Goal: Information Seeking & Learning: Learn about a topic

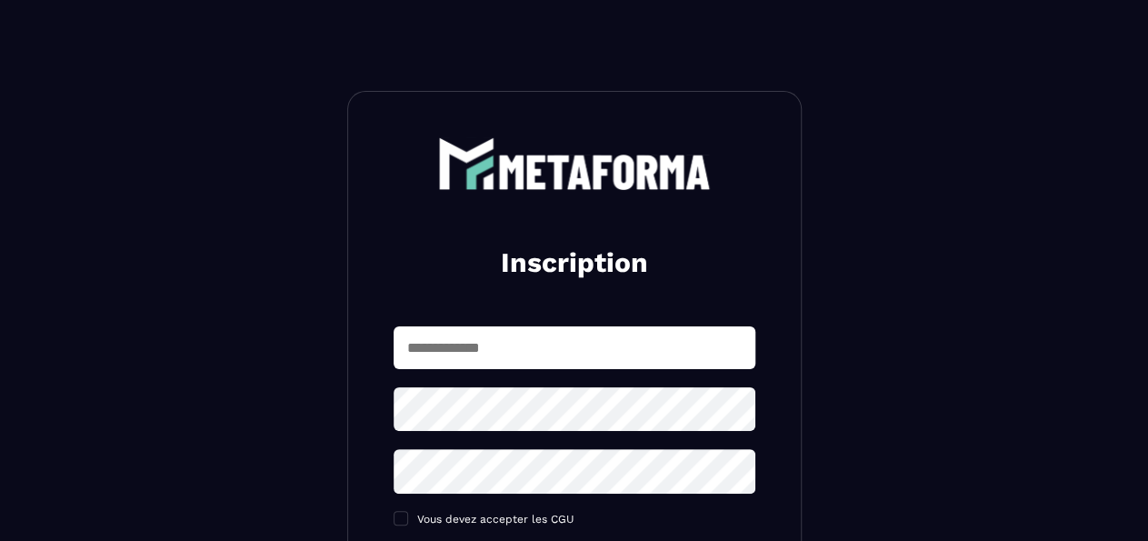
click at [653, 350] on input "text" at bounding box center [575, 347] width 362 height 43
type input "*"
type input "**********"
click at [734, 413] on icon at bounding box center [735, 409] width 22 height 22
click at [732, 464] on icon at bounding box center [735, 472] width 22 height 22
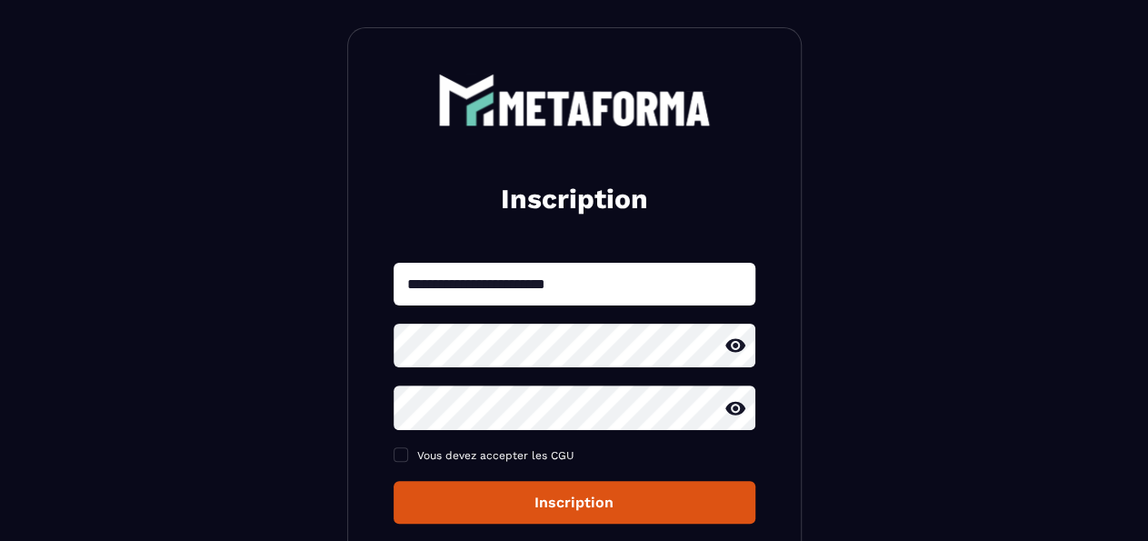
scroll to position [95, 0]
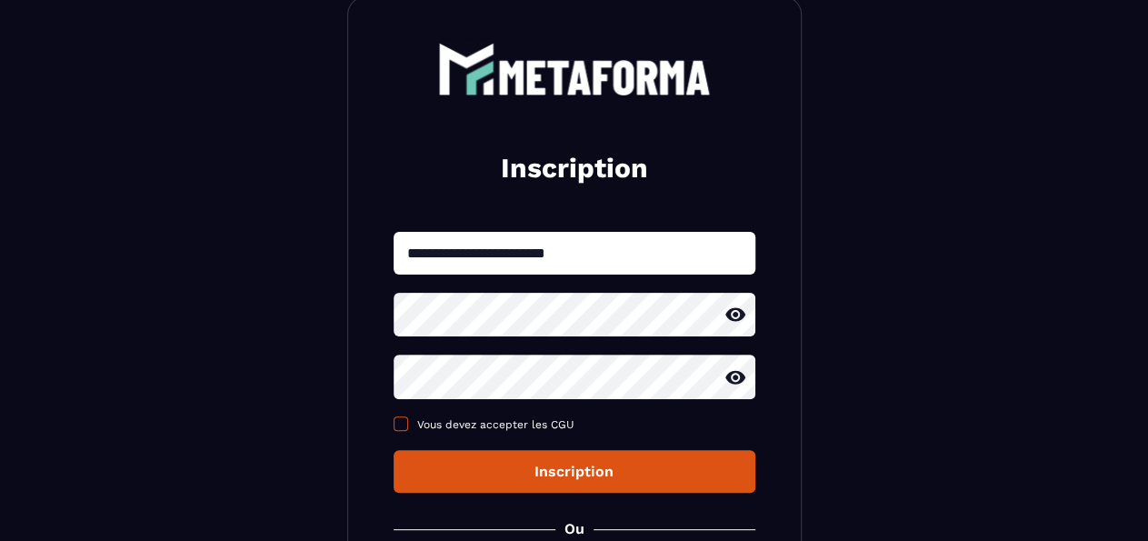
click at [453, 426] on span "Vous devez accepter les CGU" at bounding box center [495, 424] width 157 height 13
click at [535, 479] on div "Inscription" at bounding box center [574, 471] width 333 height 17
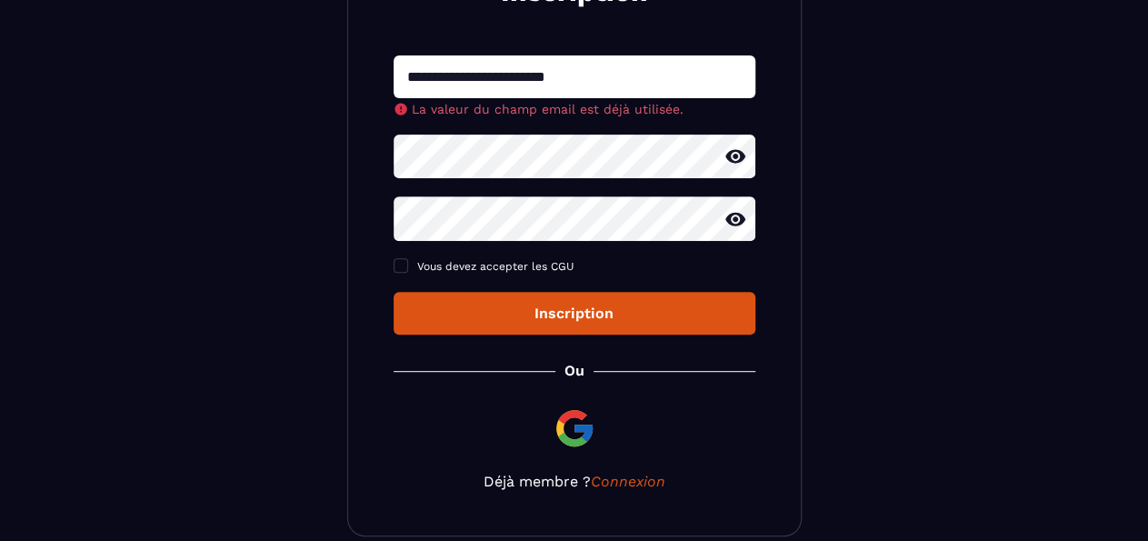
scroll to position [357, 0]
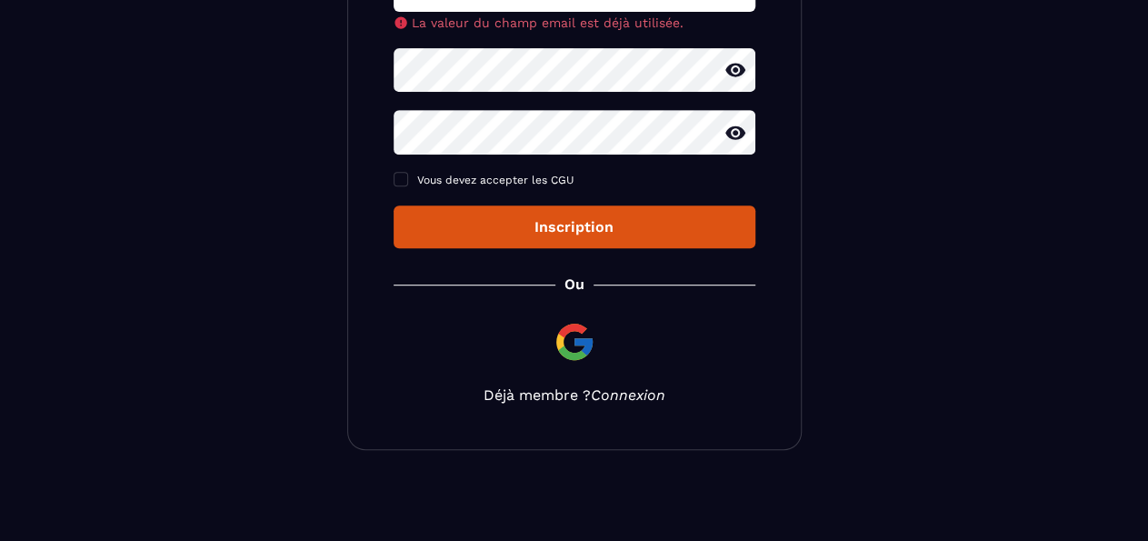
click at [651, 403] on link "Connexion" at bounding box center [628, 394] width 75 height 17
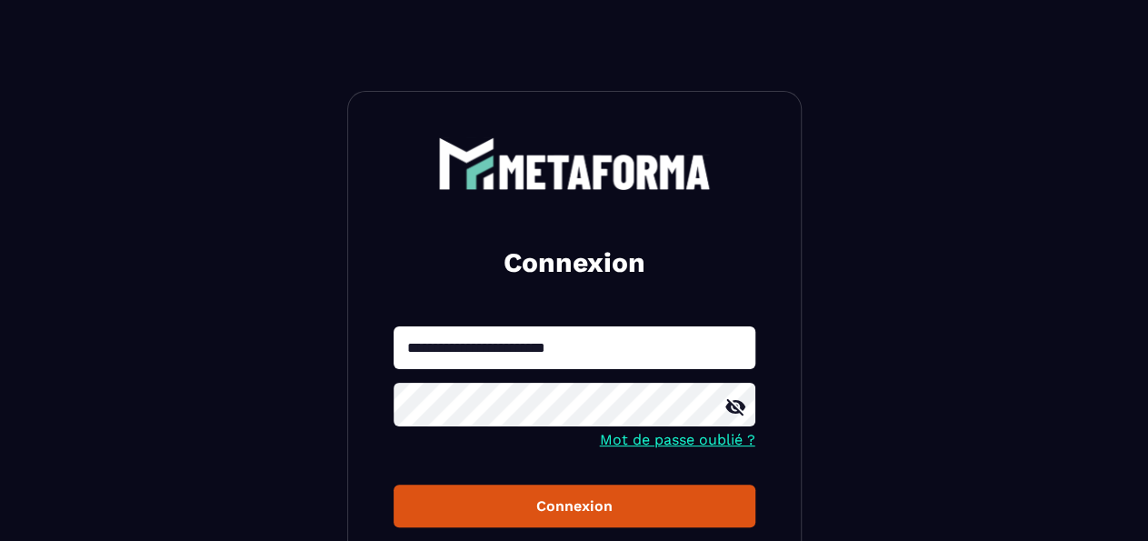
click at [739, 411] on icon at bounding box center [735, 407] width 22 height 22
click at [675, 504] on div "Connexion" at bounding box center [574, 505] width 333 height 17
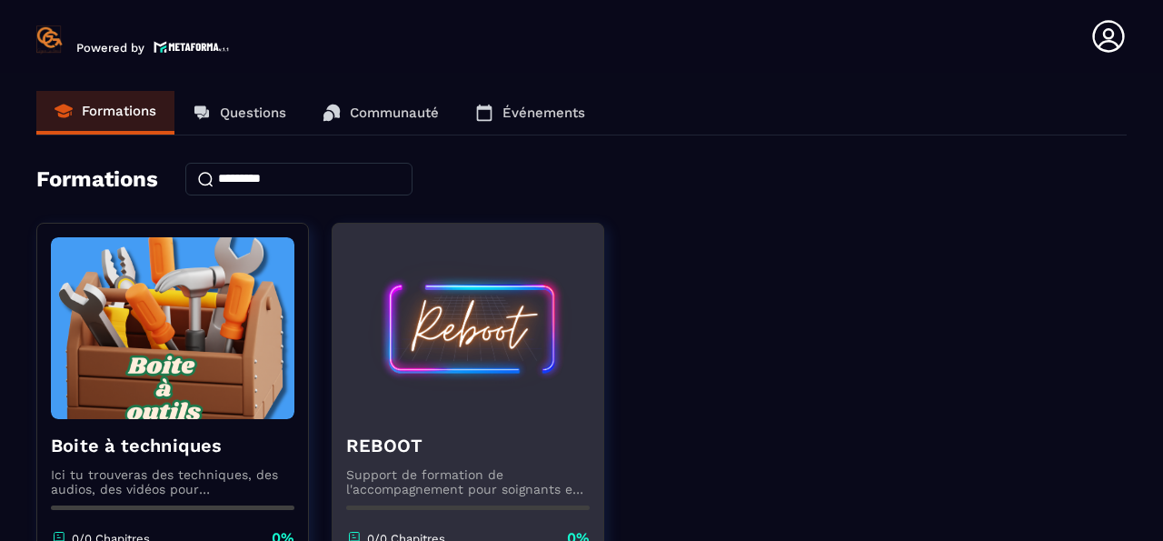
click at [499, 295] on img at bounding box center [468, 328] width 244 height 182
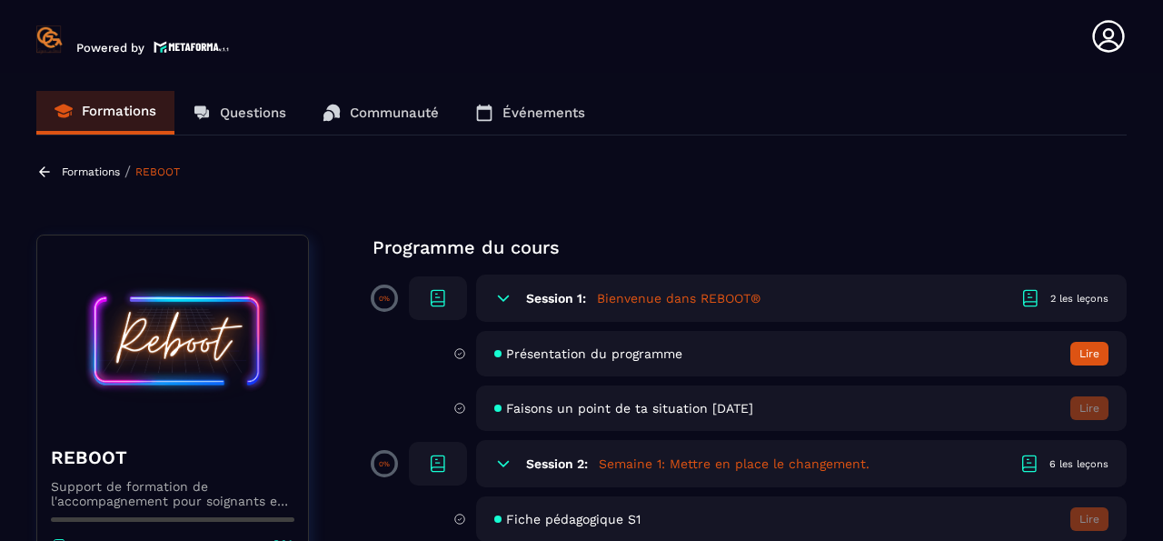
click at [664, 298] on h5 "Bienvenue dans REBOOT®" at bounding box center [679, 298] width 164 height 18
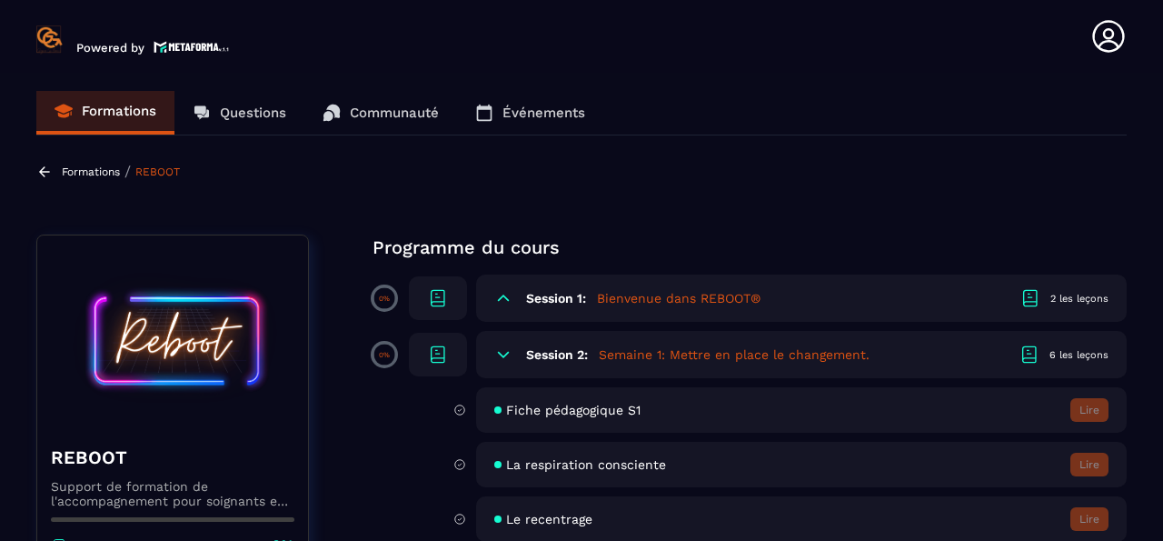
scroll to position [102, 0]
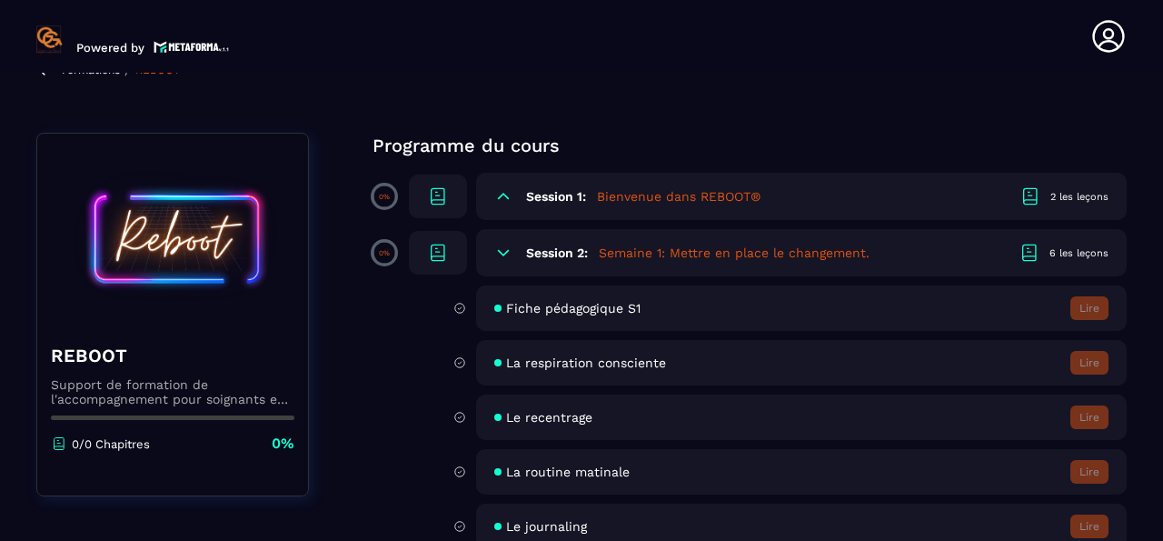
click at [583, 310] on span "Fiche pédagogique S1" at bounding box center [573, 308] width 135 height 15
click at [459, 310] on icon at bounding box center [460, 308] width 13 height 16
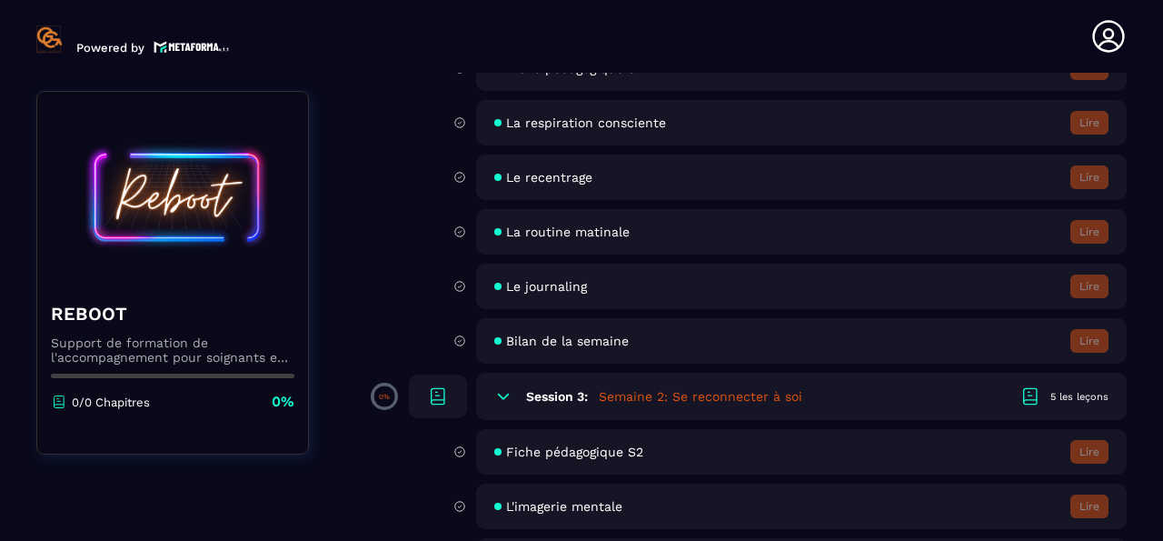
scroll to position [407, 0]
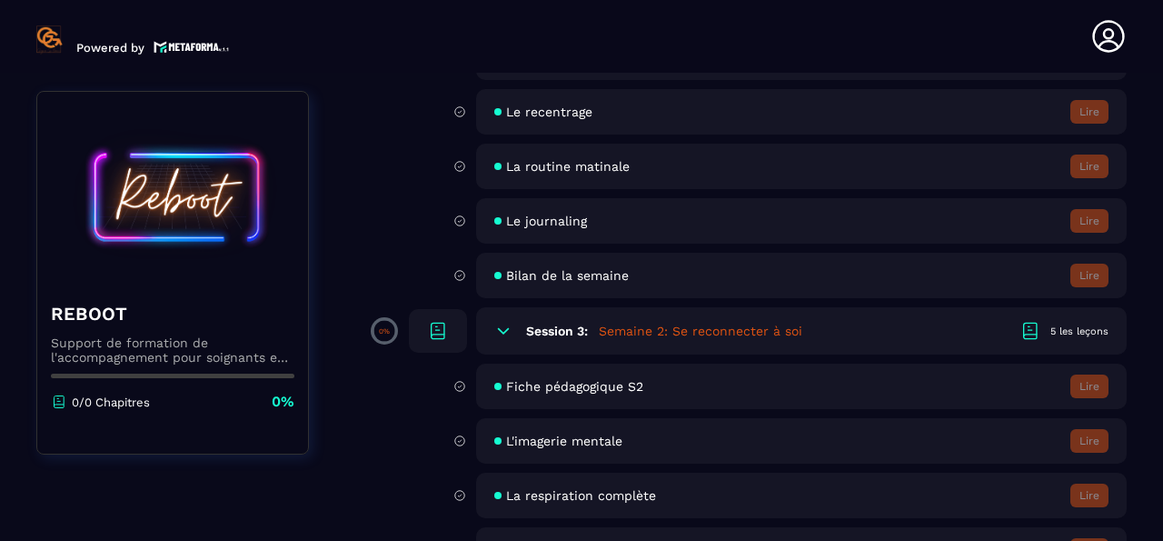
click at [430, 321] on icon at bounding box center [438, 331] width 22 height 22
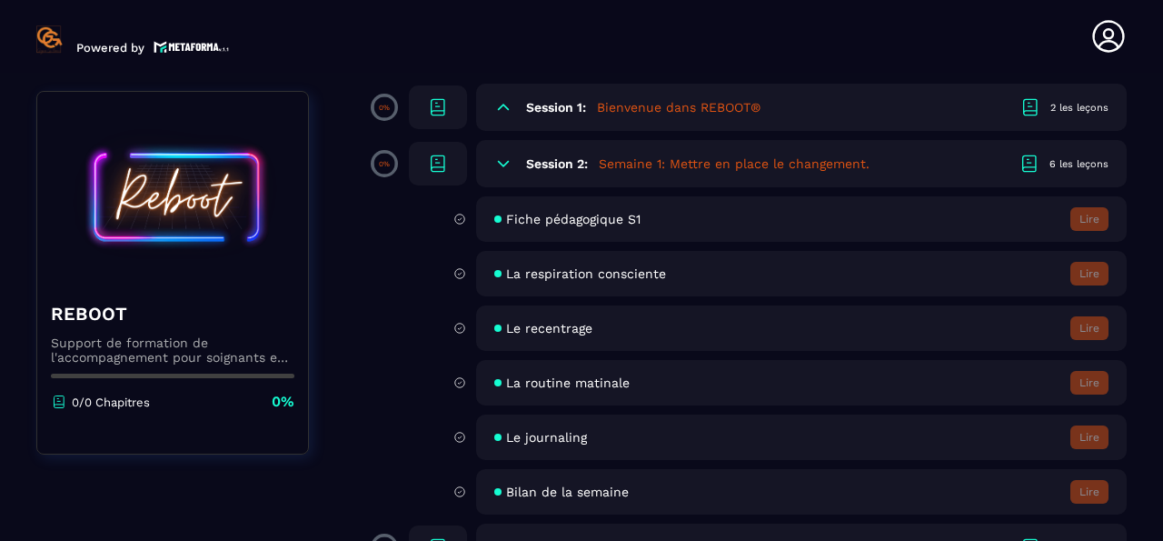
scroll to position [0, 0]
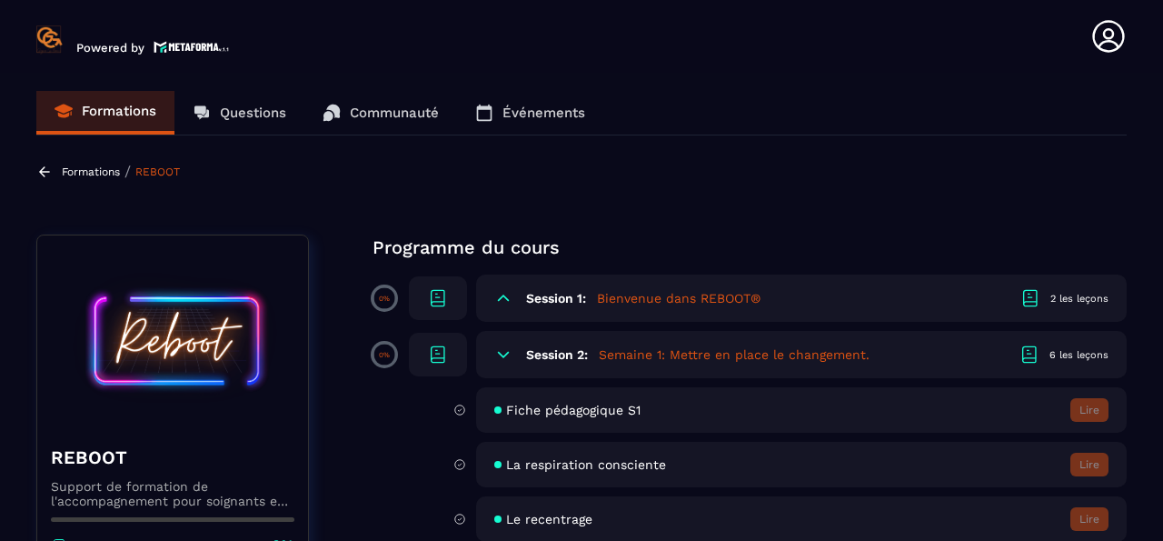
click at [1072, 304] on div "2 les leçons" at bounding box center [1080, 299] width 58 height 14
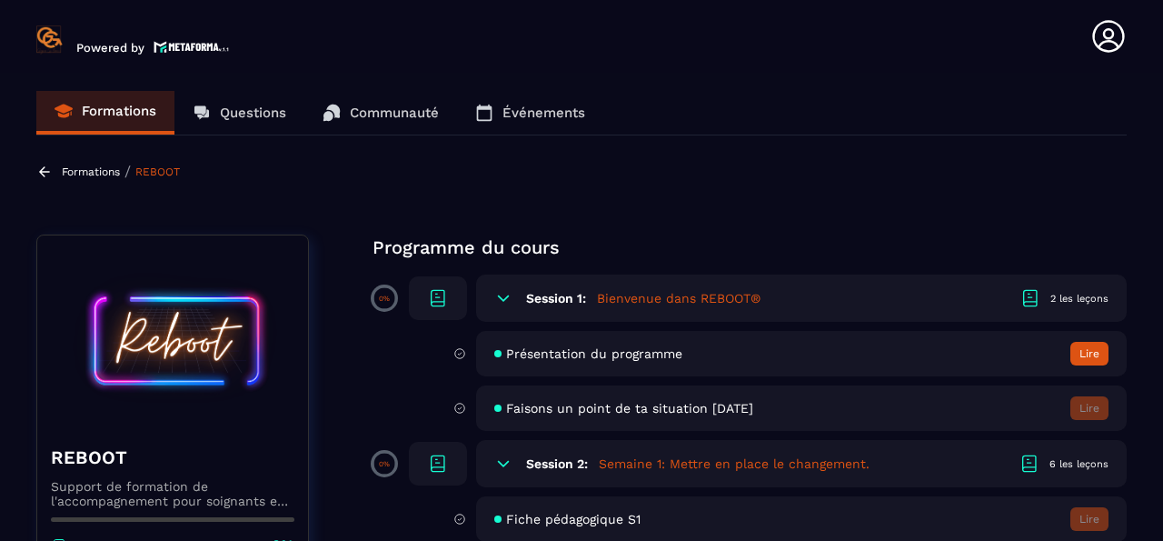
click at [641, 346] on span "Présentation du programme" at bounding box center [594, 353] width 176 height 15
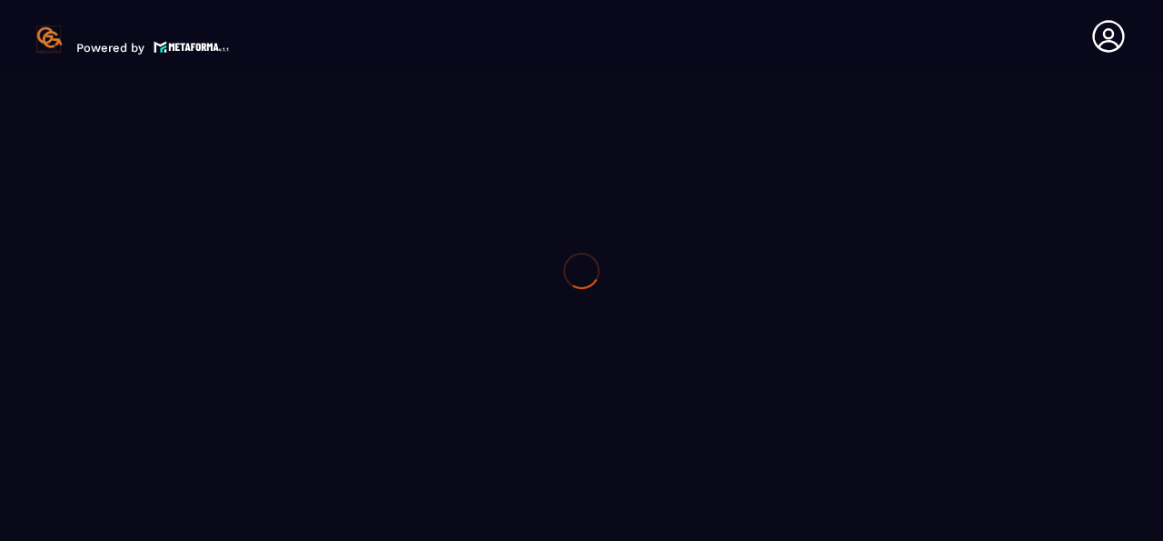
click at [1063, 349] on div at bounding box center [581, 270] width 1163 height 541
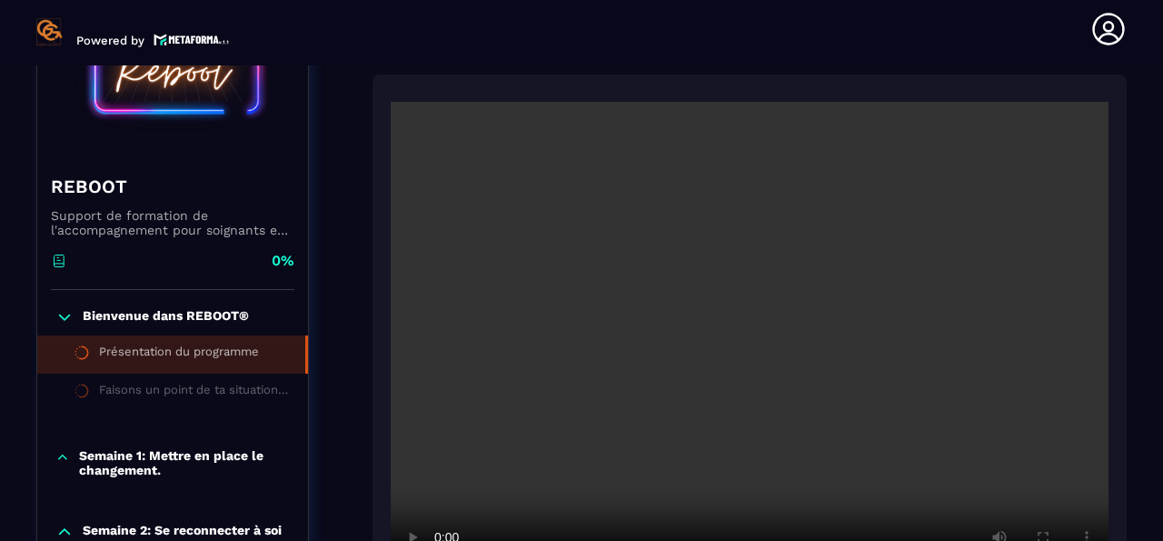
scroll to position [2235, 0]
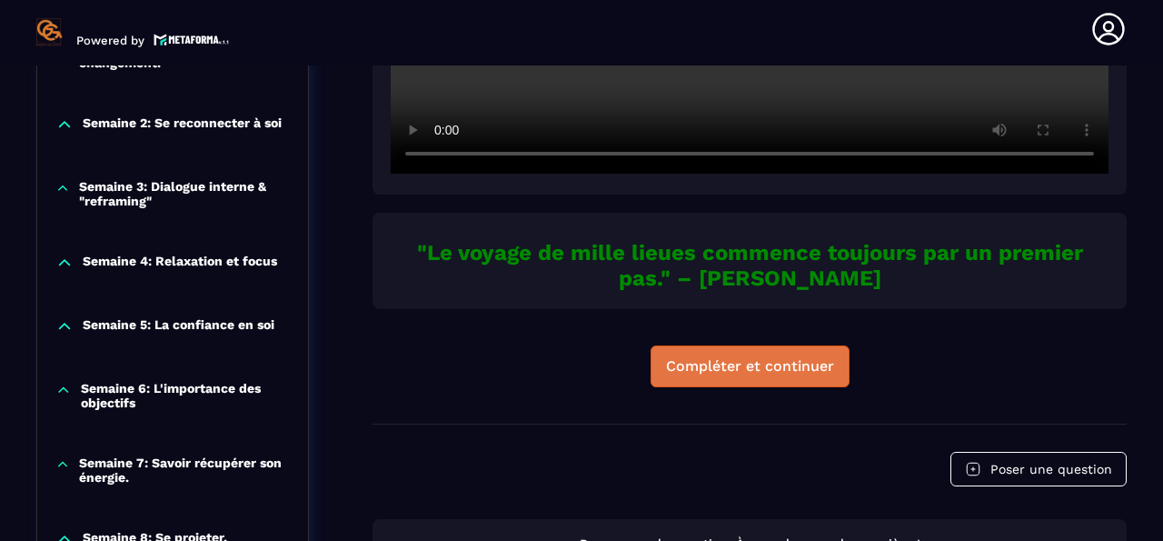
click at [795, 357] on div "Compléter et continuer" at bounding box center [750, 366] width 168 height 18
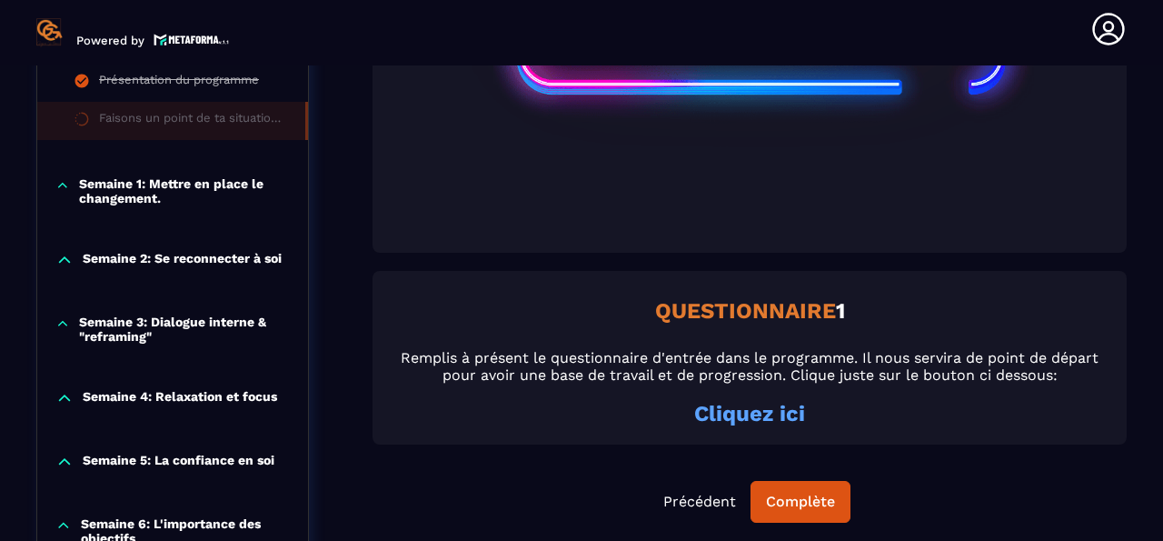
scroll to position [814, 0]
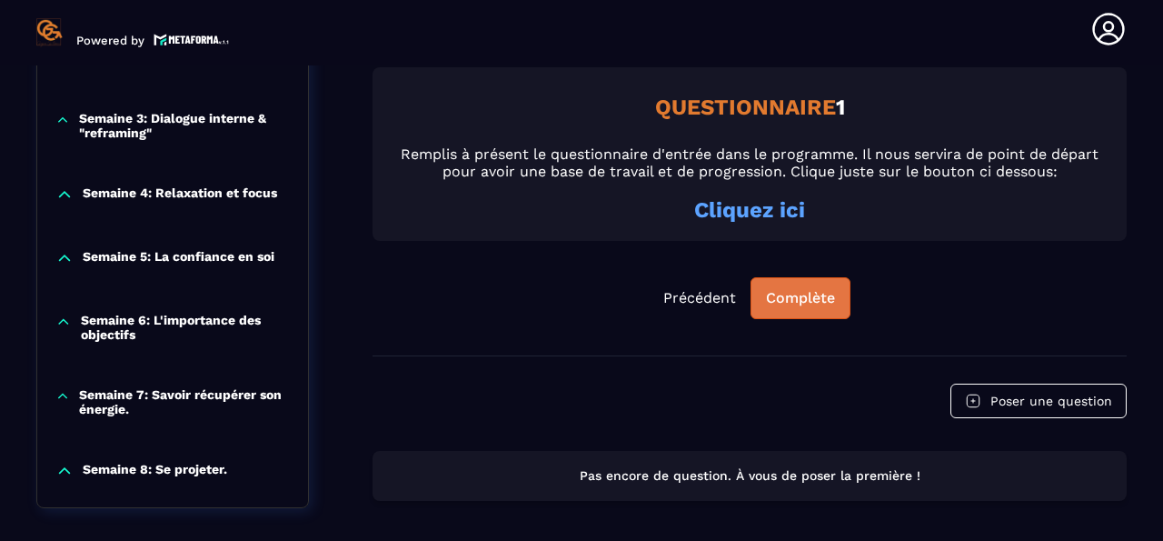
click at [777, 285] on button "Complète" at bounding box center [801, 298] width 100 height 42
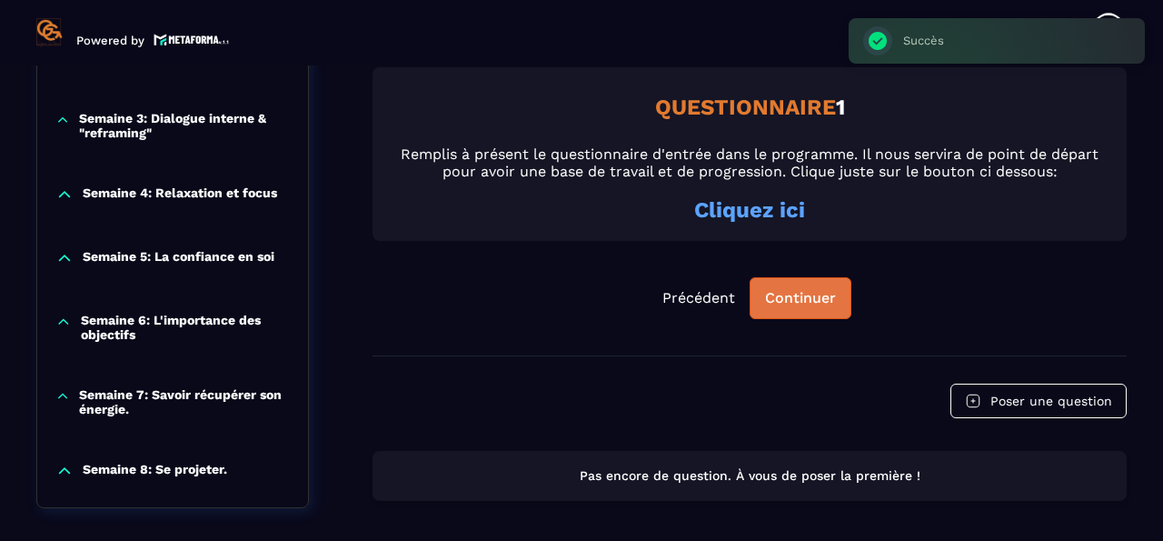
click at [777, 285] on button "Continuer" at bounding box center [801, 298] width 102 height 42
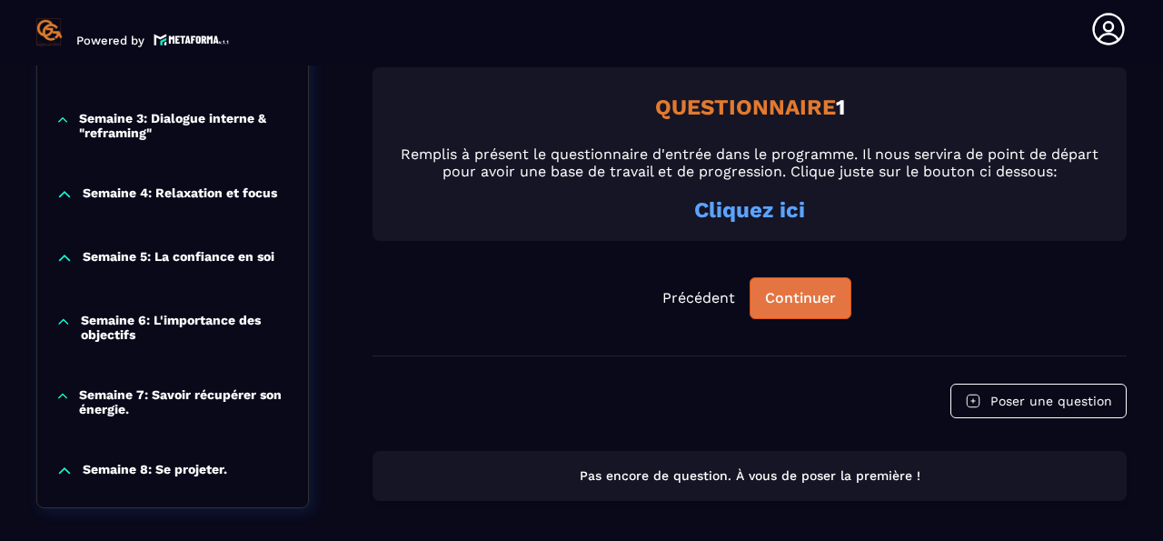
click at [787, 289] on div "Continuer" at bounding box center [800, 298] width 71 height 18
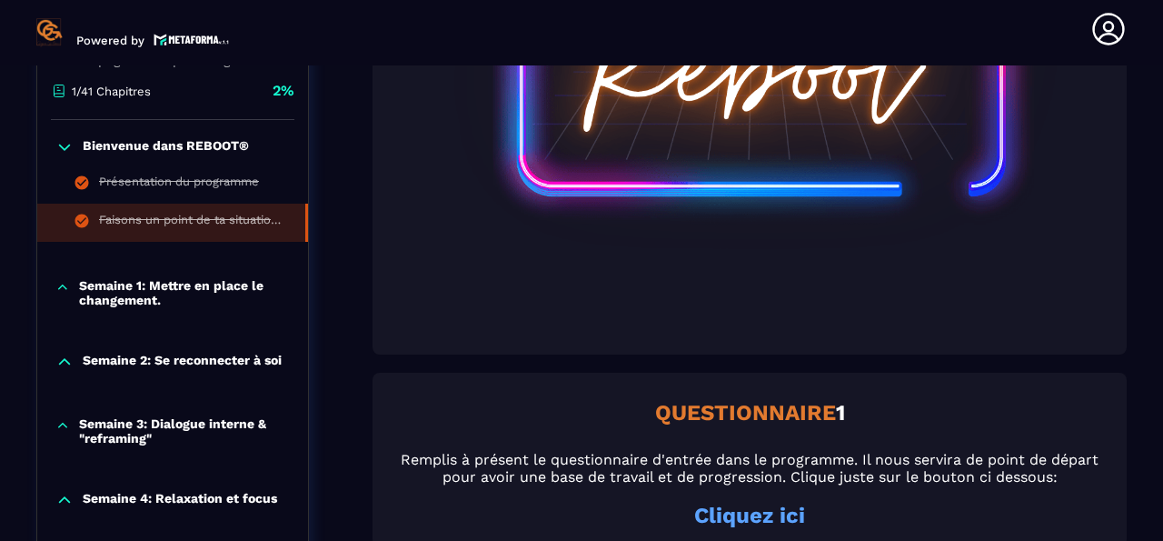
scroll to position [884, 0]
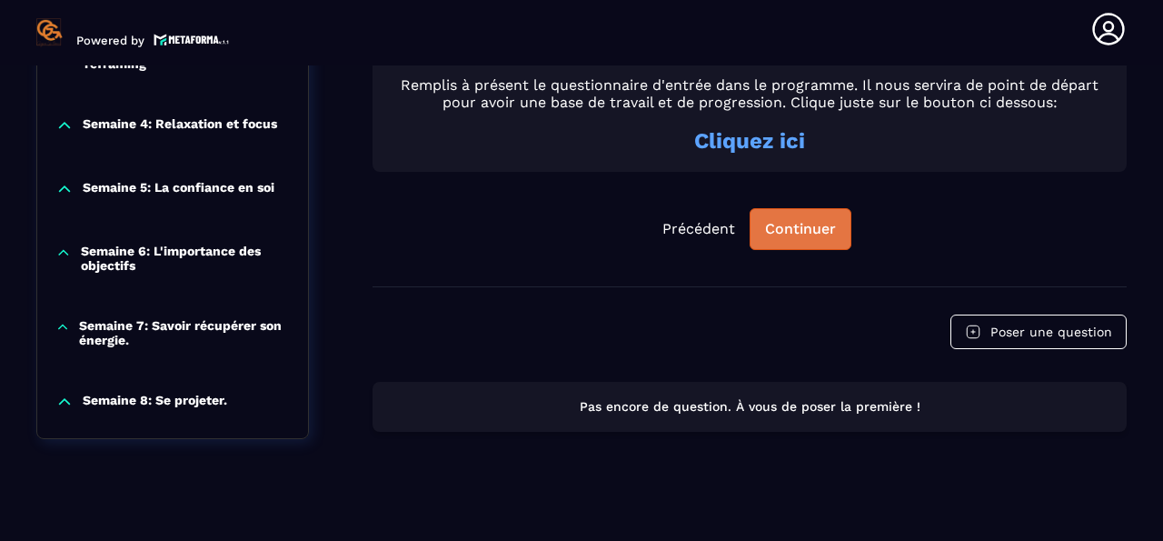
click at [790, 220] on div "Continuer" at bounding box center [800, 229] width 71 height 18
click at [797, 220] on div "Continuer" at bounding box center [800, 229] width 71 height 18
click at [821, 212] on button "Continuer" at bounding box center [801, 229] width 102 height 42
click at [754, 128] on strong "Cliquez ici" at bounding box center [749, 140] width 111 height 25
click at [814, 220] on div "Continuer" at bounding box center [800, 229] width 71 height 18
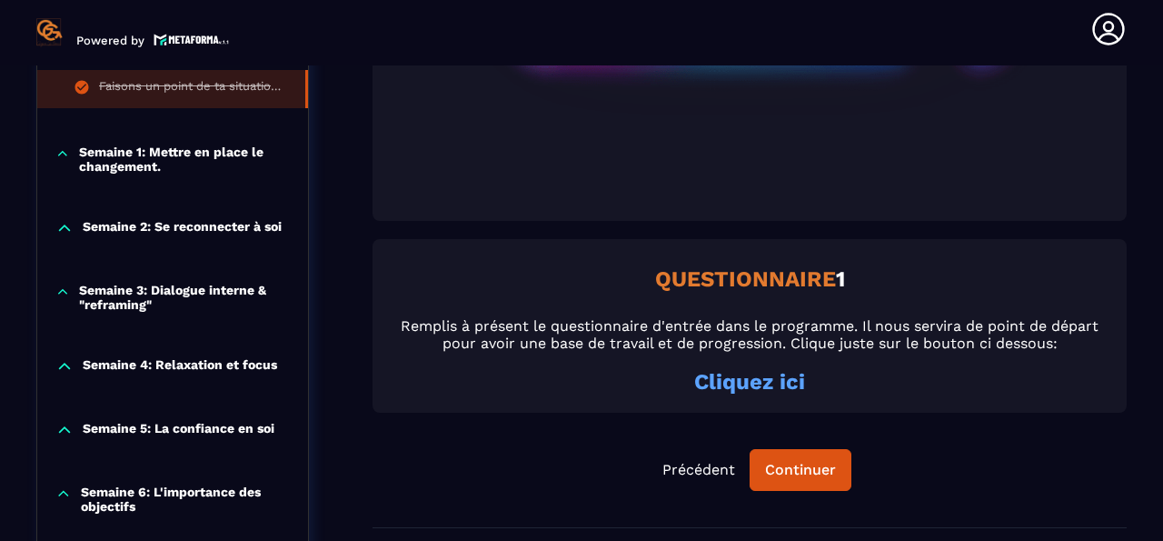
scroll to position [713, 0]
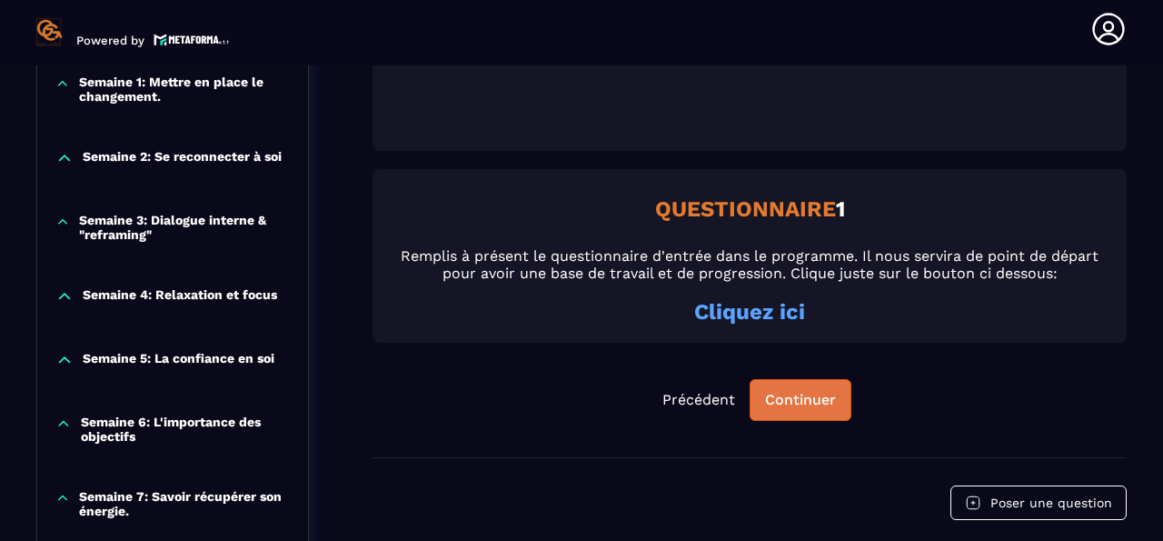
click at [778, 391] on div "Continuer" at bounding box center [800, 400] width 71 height 18
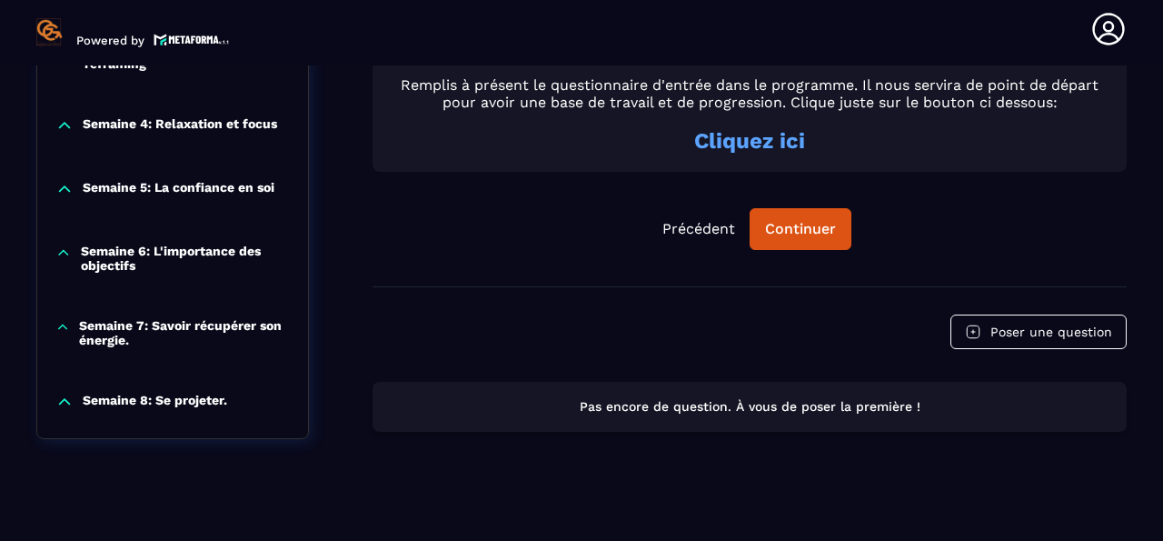
click at [807, 382] on div "Pas encore de question. À vous de poser la première !" at bounding box center [750, 407] width 754 height 50
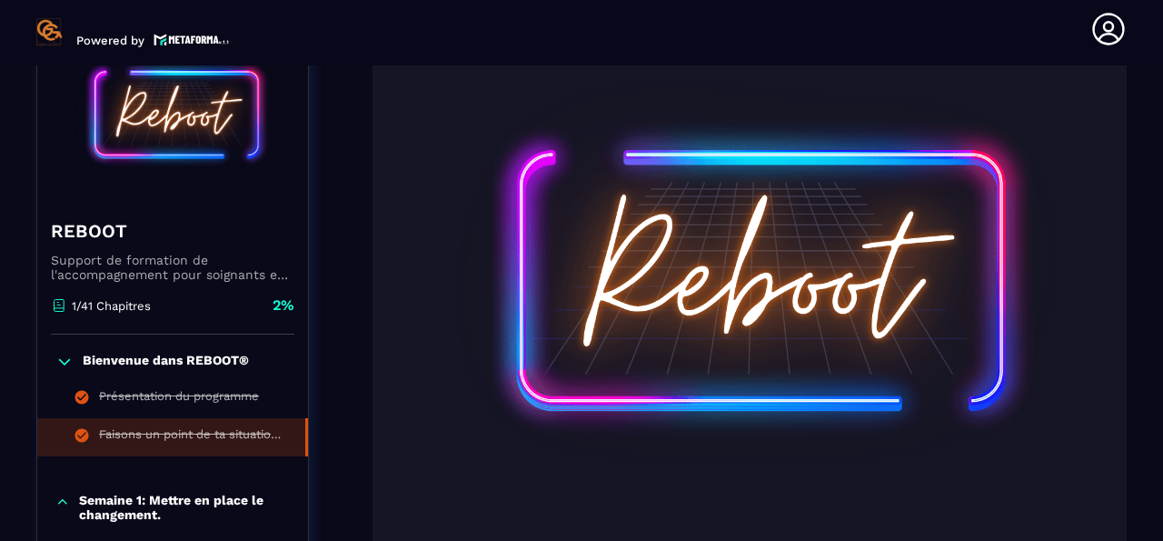
scroll to position [273, 0]
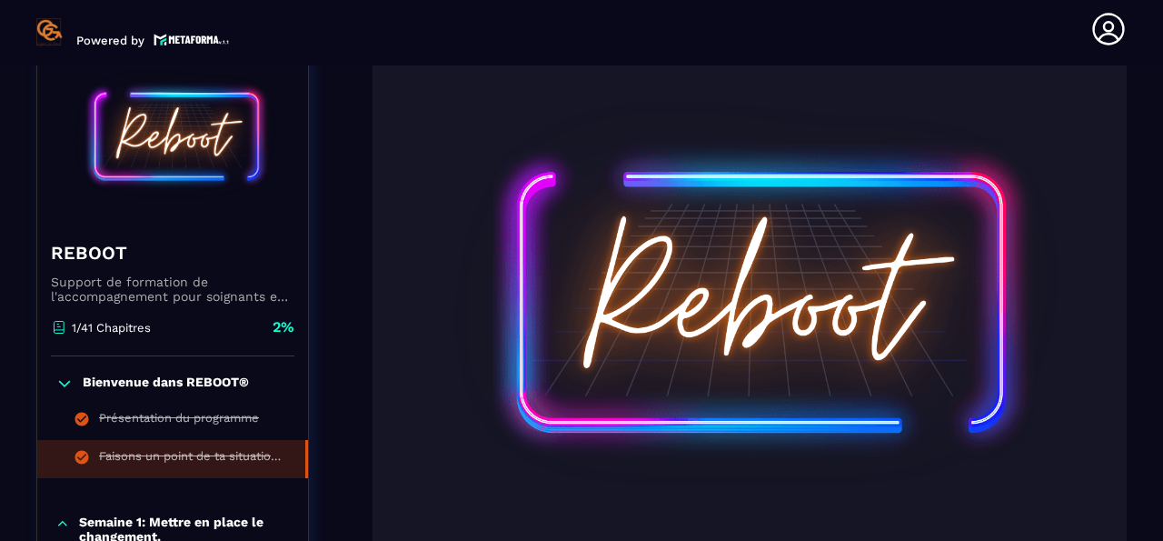
click at [172, 514] on p "Semaine 1: Mettre en place le changement." at bounding box center [184, 528] width 211 height 29
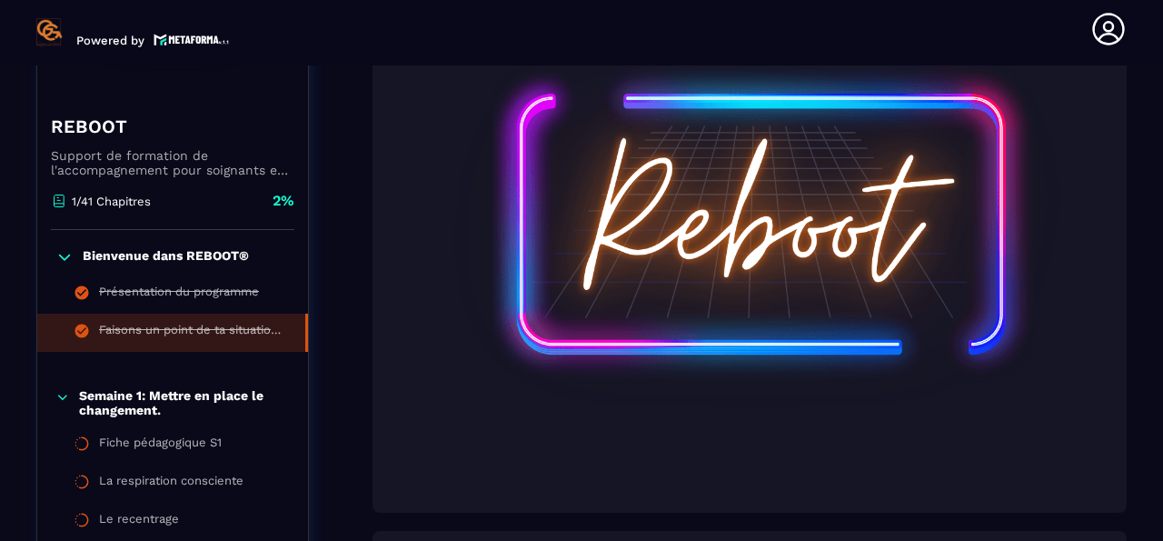
scroll to position [374, 0]
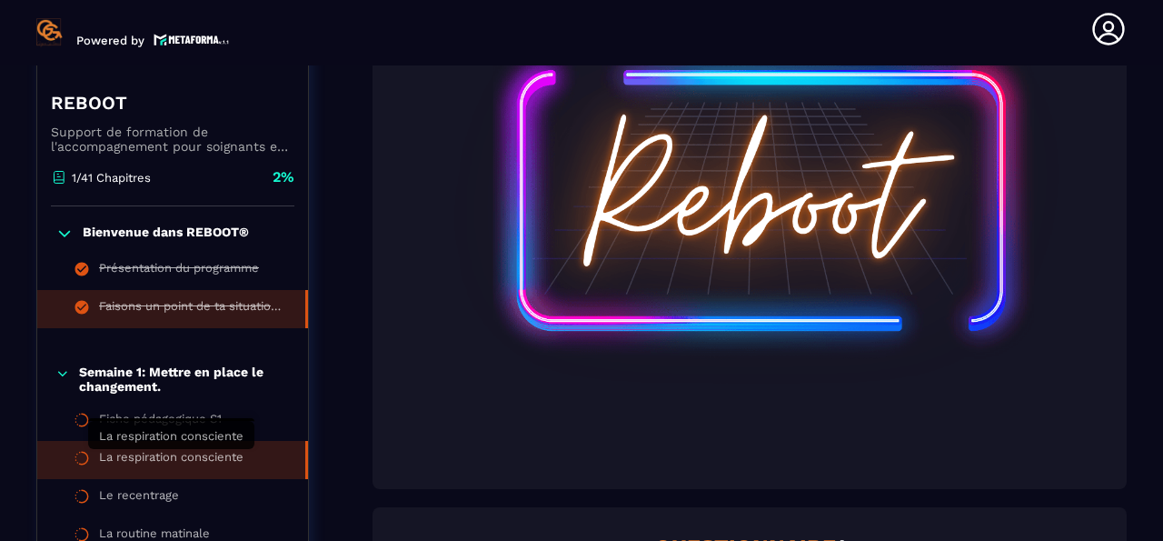
click at [147, 464] on div "La respiration consciente" at bounding box center [171, 460] width 145 height 20
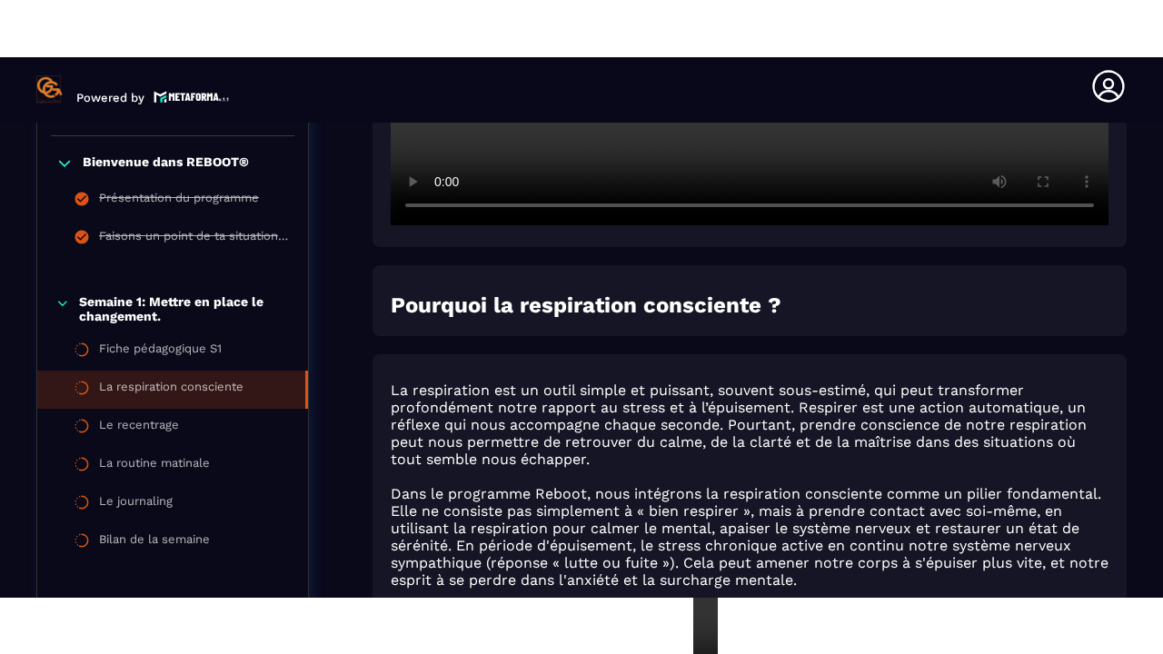
scroll to position [420, 0]
